Goal: Information Seeking & Learning: Compare options

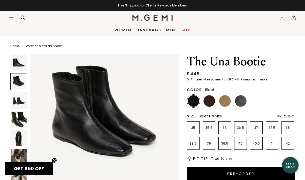
scroll to position [165, 0]
click at [16, 83] on div at bounding box center [18, 81] width 17 height 17
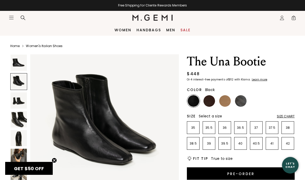
scroll to position [154, 0]
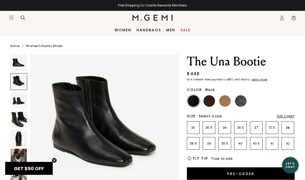
click at [20, 103] on img at bounding box center [19, 100] width 16 height 16
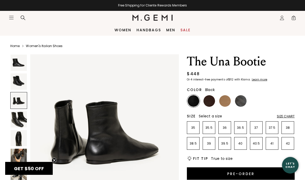
click at [22, 117] on img at bounding box center [19, 119] width 16 height 16
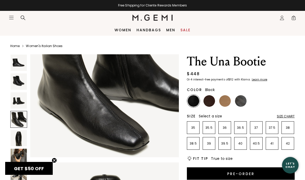
scroll to position [507, 0]
click at [21, 137] on img at bounding box center [19, 138] width 16 height 16
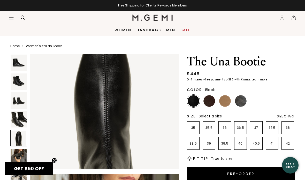
scroll to position [652, 0]
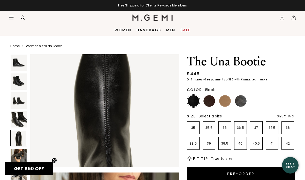
click at [225, 99] on img at bounding box center [225, 101] width 12 height 12
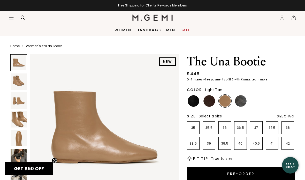
click at [240, 101] on img at bounding box center [241, 101] width 12 height 12
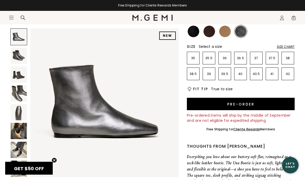
scroll to position [70, 0]
click at [20, 114] on img at bounding box center [19, 112] width 16 height 16
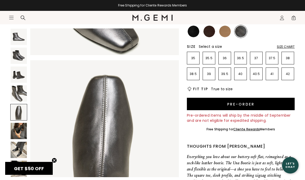
scroll to position [616, 0]
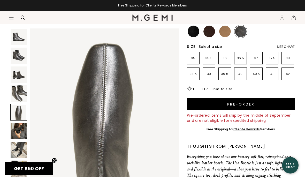
click at [195, 31] on section "Icons/20x20/hamburger@2x Women Shop All Shoes New Arrivals Bestsellers Essentia…" at bounding box center [152, 23] width 305 height 25
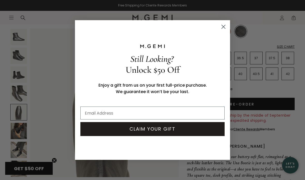
click at [224, 31] on circle "Close dialog" at bounding box center [223, 27] width 9 height 9
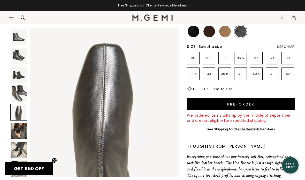
click at [195, 34] on section "Icons/20x20/hamburger@2x Women Shop All Shoes New Arrivals Bestsellers Essentia…" at bounding box center [152, 23] width 305 height 25
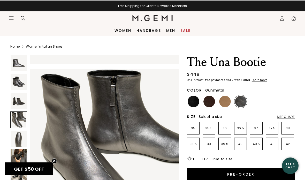
scroll to position [0, 0]
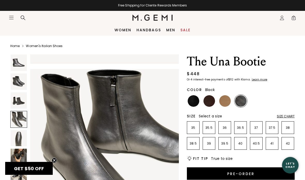
click at [194, 98] on img at bounding box center [194, 101] width 12 height 12
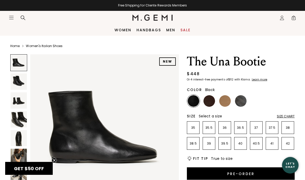
click at [16, 83] on img at bounding box center [19, 81] width 16 height 16
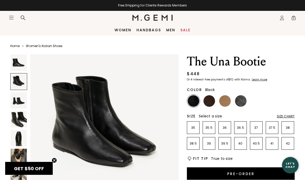
click at [18, 102] on img at bounding box center [19, 100] width 16 height 16
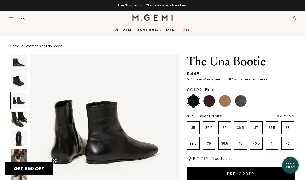
click at [21, 117] on img at bounding box center [19, 119] width 16 height 16
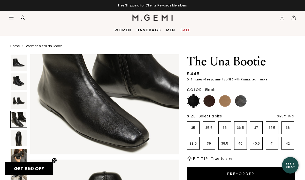
click at [15, 117] on div at bounding box center [18, 119] width 17 height 17
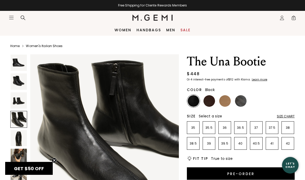
click at [19, 138] on img at bounding box center [19, 138] width 16 height 16
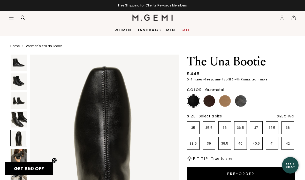
click at [240, 101] on img at bounding box center [241, 101] width 12 height 12
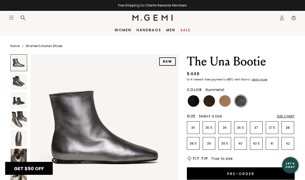
click at [209, 101] on img at bounding box center [210, 101] width 12 height 12
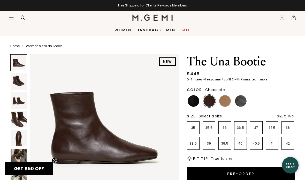
click at [18, 82] on img at bounding box center [19, 81] width 16 height 16
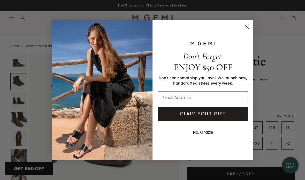
click at [242, 18] on div "Close dialog Don't Forget ENJOY $50 OFF Don’t see something you love? We launch…" at bounding box center [153, 90] width 202 height 150
click at [247, 25] on circle "Close dialog" at bounding box center [247, 27] width 9 height 9
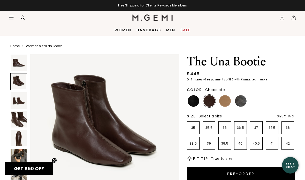
click at [17, 101] on img at bounding box center [19, 100] width 16 height 16
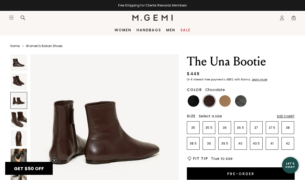
click at [21, 118] on img at bounding box center [19, 119] width 16 height 16
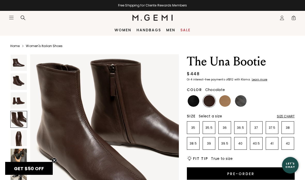
click at [20, 122] on div at bounding box center [18, 119] width 17 height 17
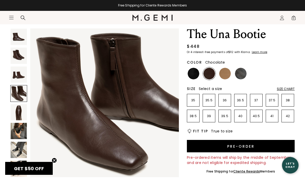
scroll to position [31, 0]
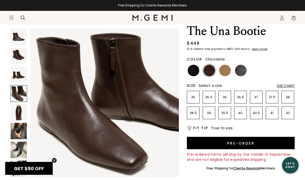
click at [20, 111] on img at bounding box center [19, 112] width 16 height 16
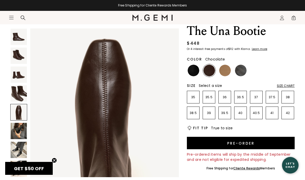
click at [17, 133] on img at bounding box center [19, 131] width 16 height 16
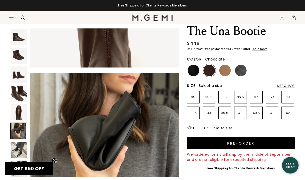
scroll to position [770, 0]
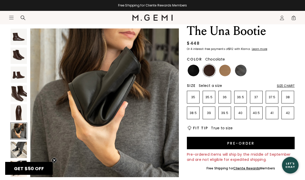
click at [284, 85] on div "Size Chart" at bounding box center [286, 86] width 18 height 4
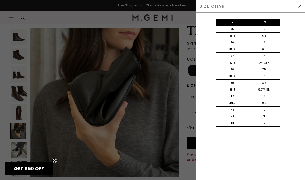
scroll to position [0, 0]
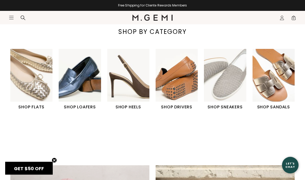
scroll to position [168, 0]
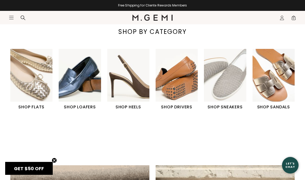
click at [184, 80] on img "4 / 6" at bounding box center [177, 75] width 42 height 53
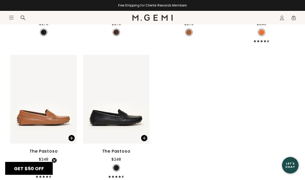
scroll to position [774, 0]
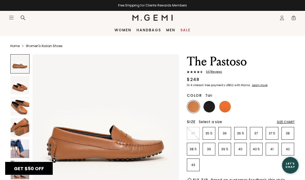
click at [21, 109] on img at bounding box center [20, 106] width 19 height 19
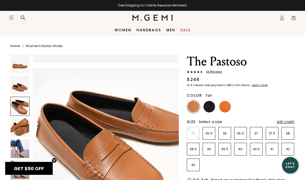
scroll to position [303, 0]
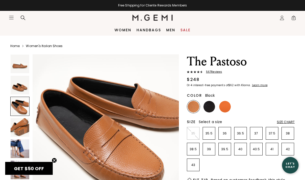
click at [208, 105] on img at bounding box center [210, 107] width 12 height 12
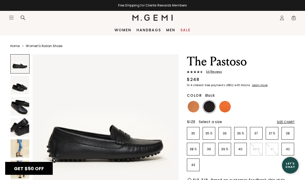
click at [225, 104] on img at bounding box center [225, 107] width 12 height 12
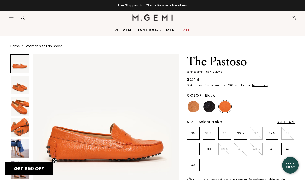
click at [207, 107] on img at bounding box center [210, 107] width 12 height 12
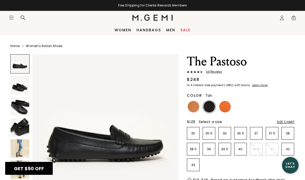
click at [191, 108] on img at bounding box center [194, 107] width 12 height 12
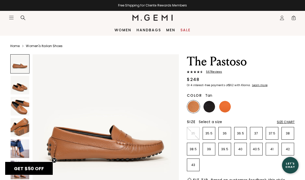
click at [19, 107] on img at bounding box center [20, 106] width 19 height 19
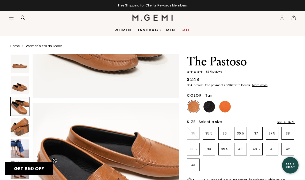
scroll to position [303, 0]
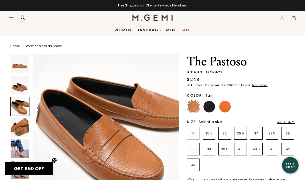
click at [121, 29] on link "Women" at bounding box center [123, 30] width 17 height 4
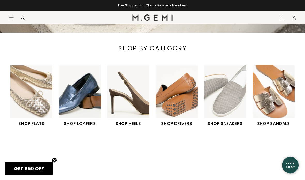
scroll to position [151, 0]
click at [77, 95] on img "2 / 6" at bounding box center [80, 91] width 42 height 53
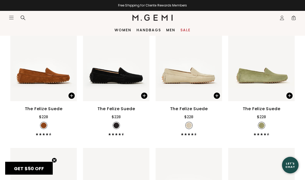
scroll to position [642, 0]
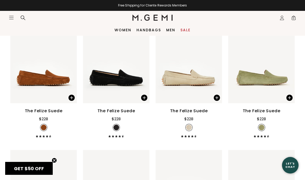
click at [189, 31] on link "Sale" at bounding box center [186, 30] width 10 height 4
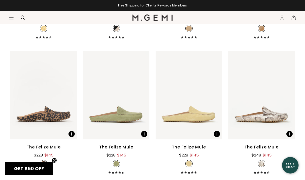
scroll to position [1359, 0]
